Goal: Find specific page/section: Find specific page/section

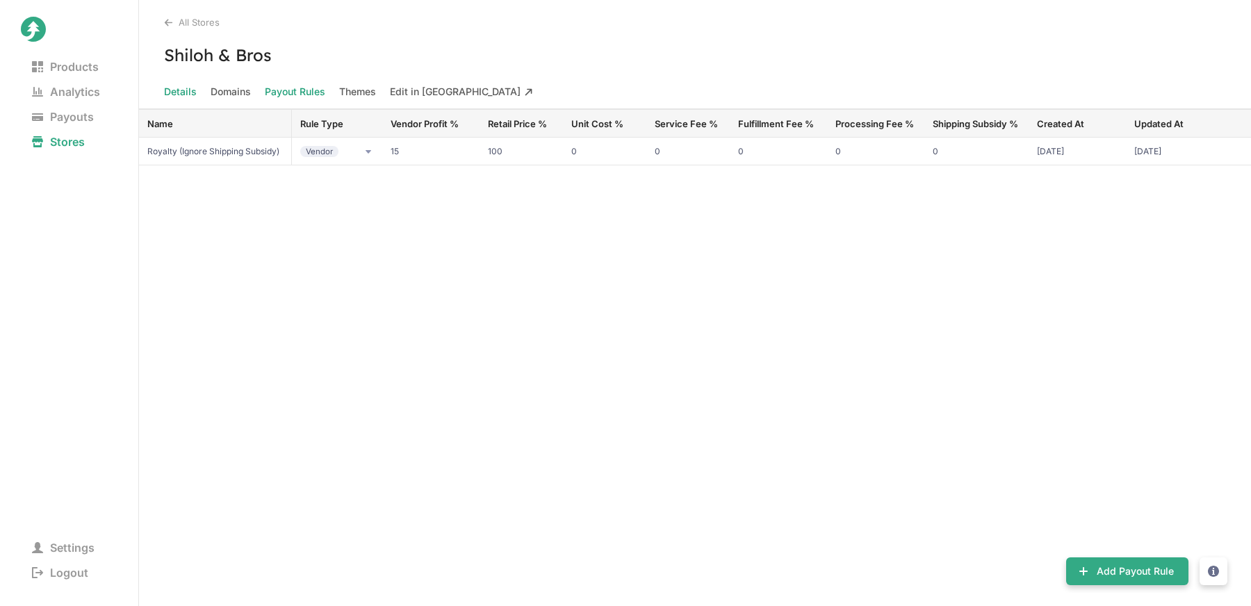
click at [179, 94] on span "Details" at bounding box center [180, 91] width 33 height 19
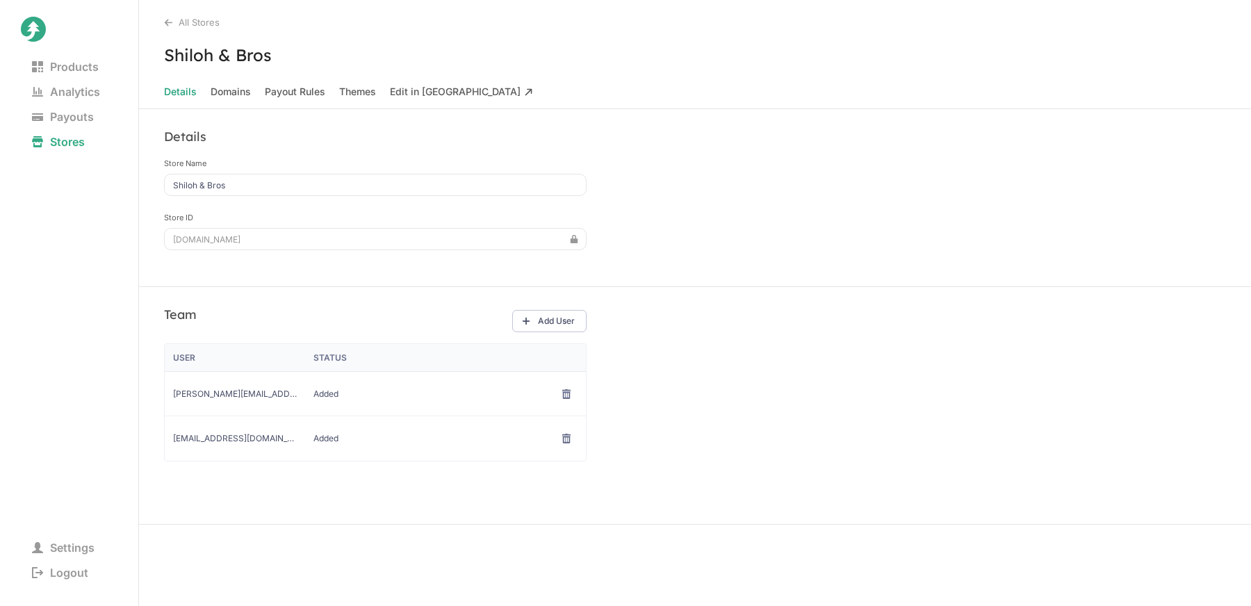
click at [168, 27] on div "All Stores" at bounding box center [707, 22] width 1087 height 11
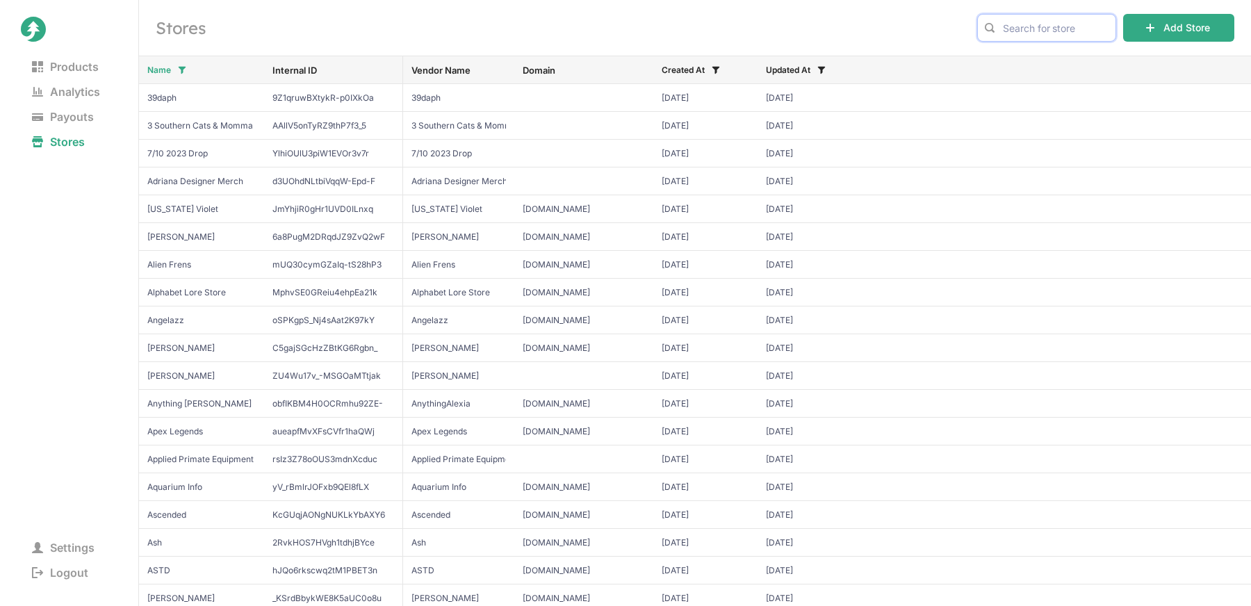
click at [1026, 24] on input "text" at bounding box center [1046, 28] width 139 height 28
type input "SHILOH"
click at [1066, 56] on span "Shiloh & Bros" at bounding box center [1047, 57] width 116 height 14
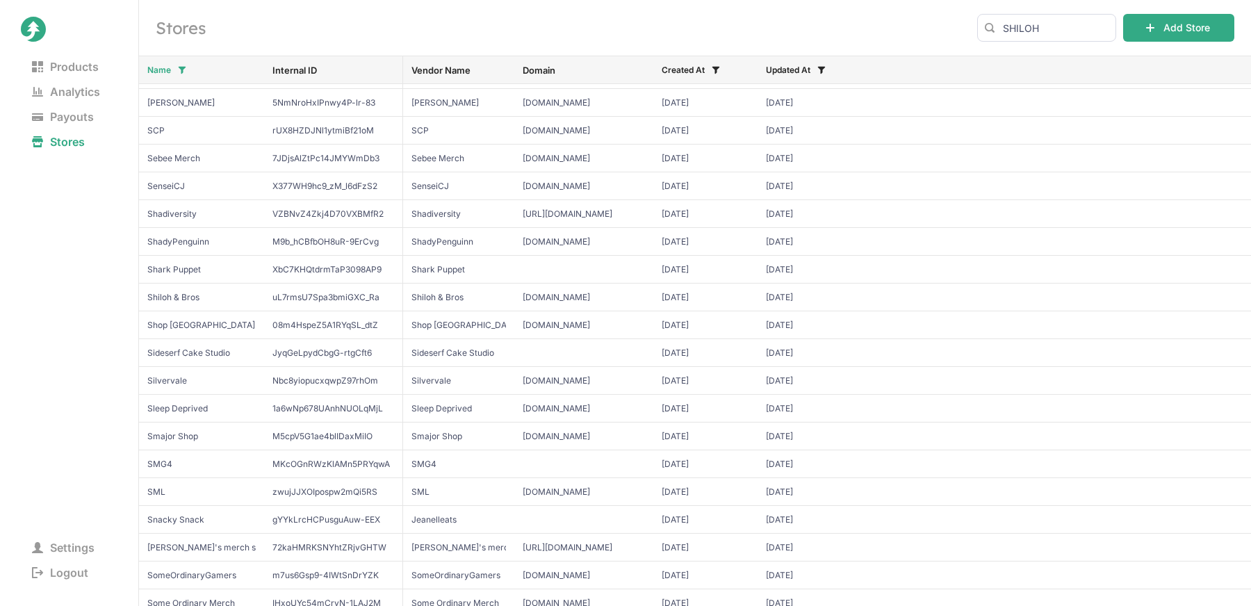
scroll to position [6165, 0]
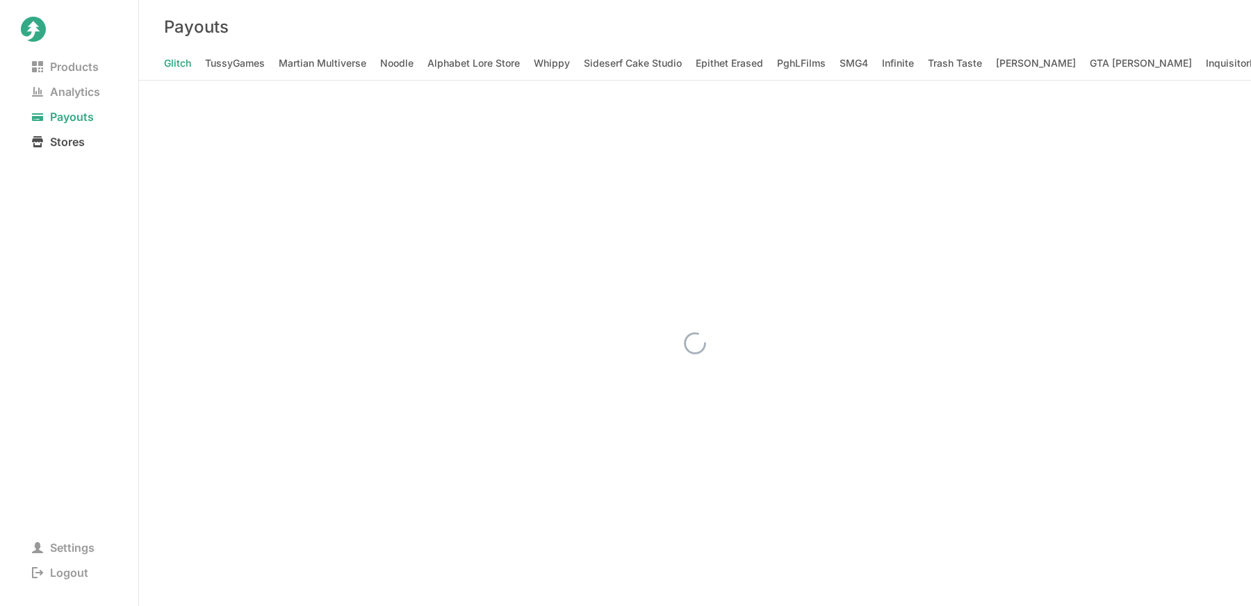
click at [73, 143] on span "Stores" at bounding box center [58, 141] width 75 height 19
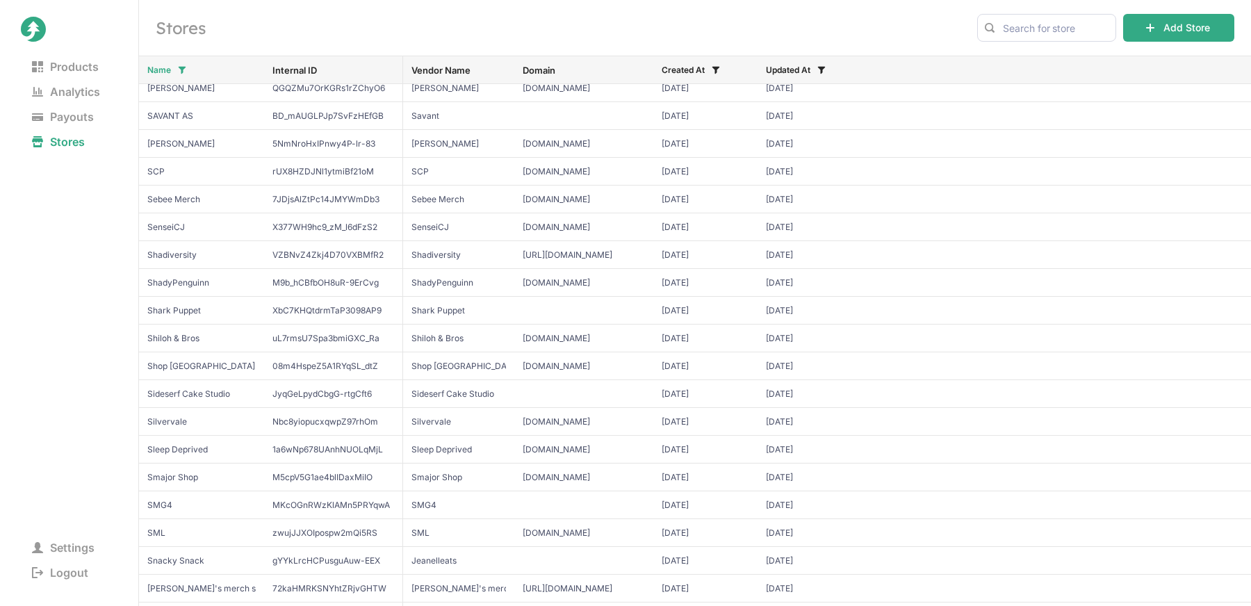
scroll to position [6122, 0]
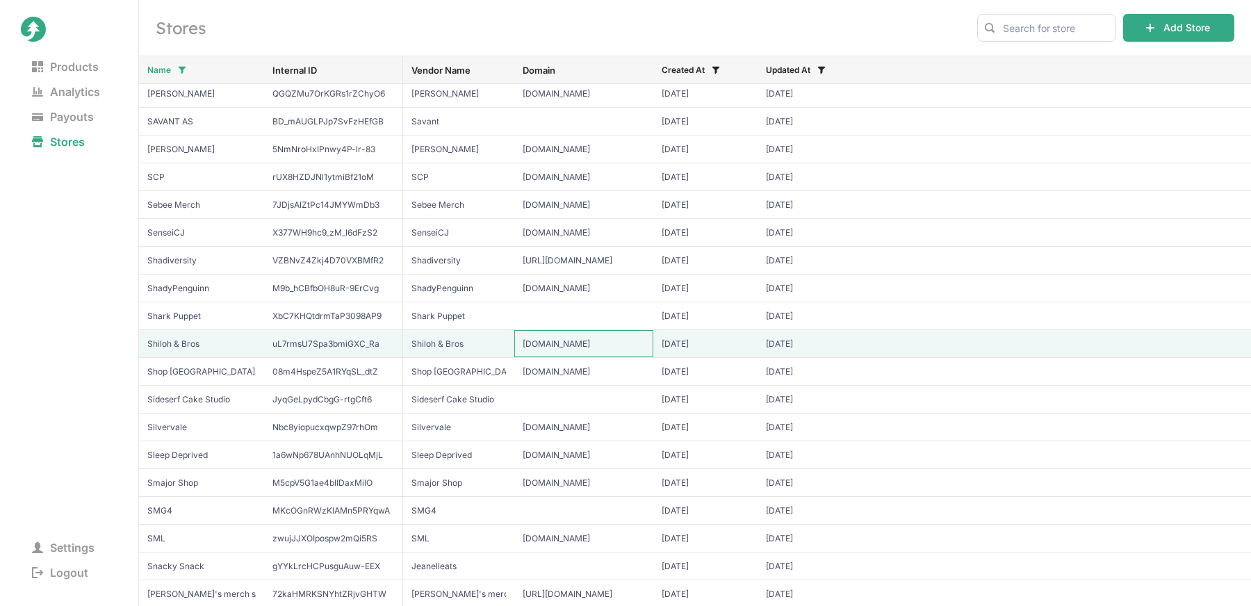
click at [560, 344] on input "[DOMAIN_NAME]" at bounding box center [583, 343] width 139 height 27
click at [205, 355] on input "Shiloh & Bros" at bounding box center [201, 343] width 125 height 27
click at [338, 336] on div "uL7rmsU7Spa3bmiGXC_Ra" at bounding box center [333, 343] width 138 height 27
click at [162, 344] on input "Shiloh & Bros" at bounding box center [201, 343] width 125 height 27
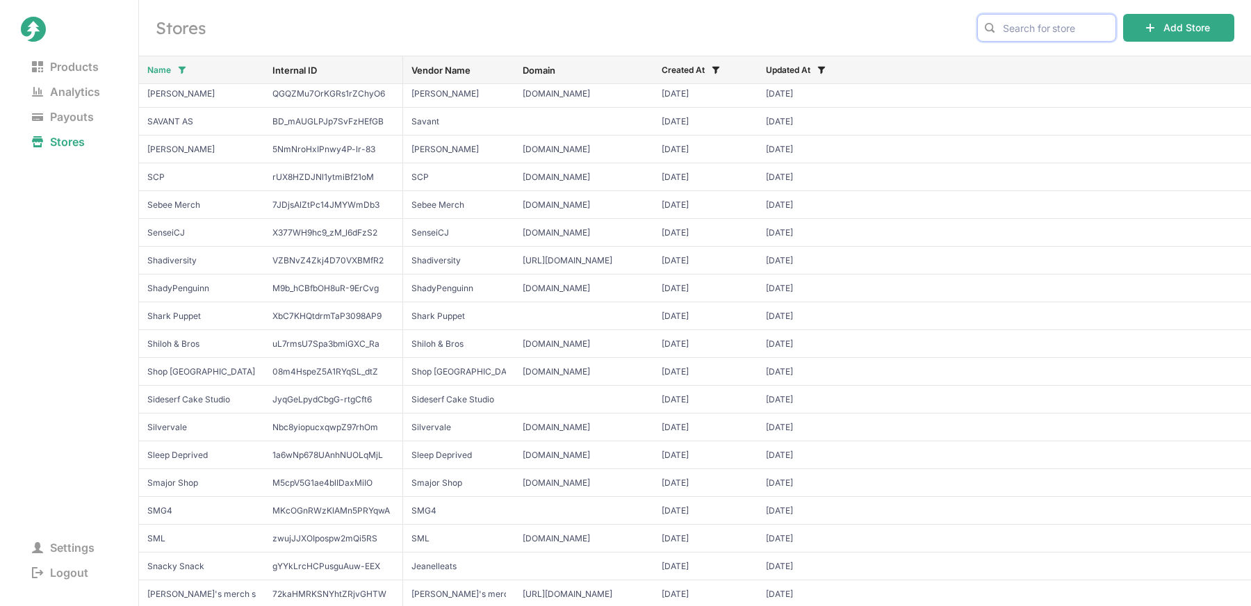
click at [1033, 30] on input "text" at bounding box center [1046, 28] width 139 height 28
type input "shilo"
click at [1013, 58] on span "Shiloh & Bros" at bounding box center [1047, 57] width 116 height 14
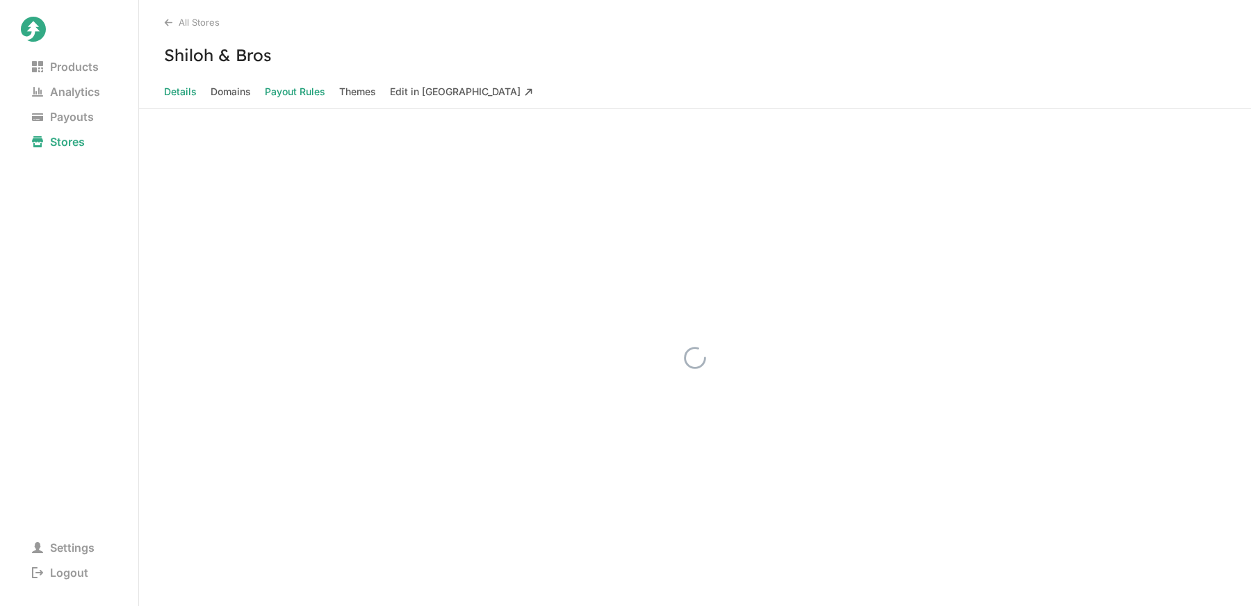
click at [290, 88] on Rules "Payout Rules" at bounding box center [295, 91] width 60 height 19
